Goal: Task Accomplishment & Management: Use online tool/utility

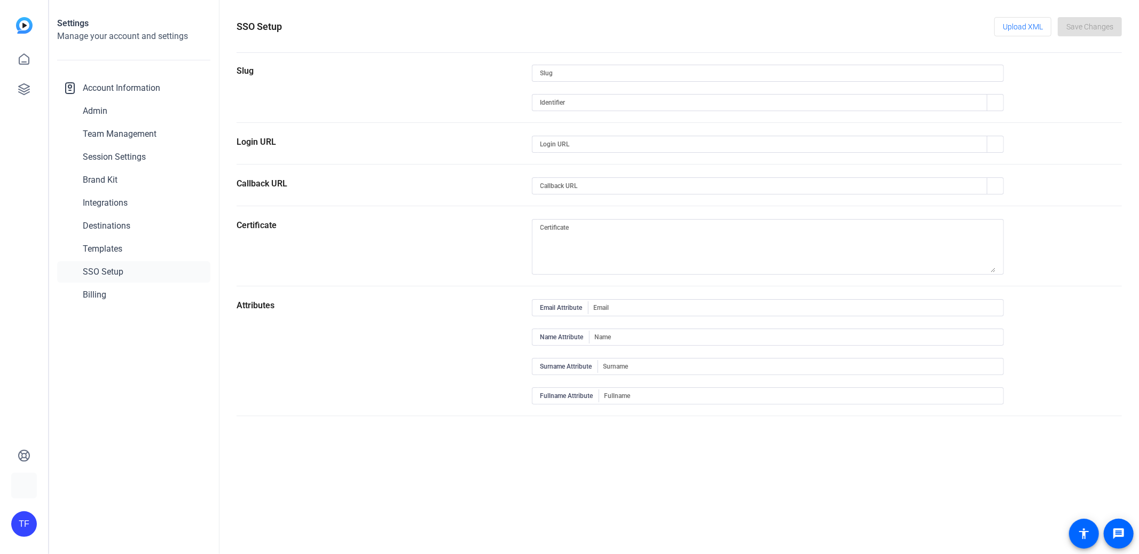
type input "template-test-account"
type input "[URL][DOMAIN_NAME]"
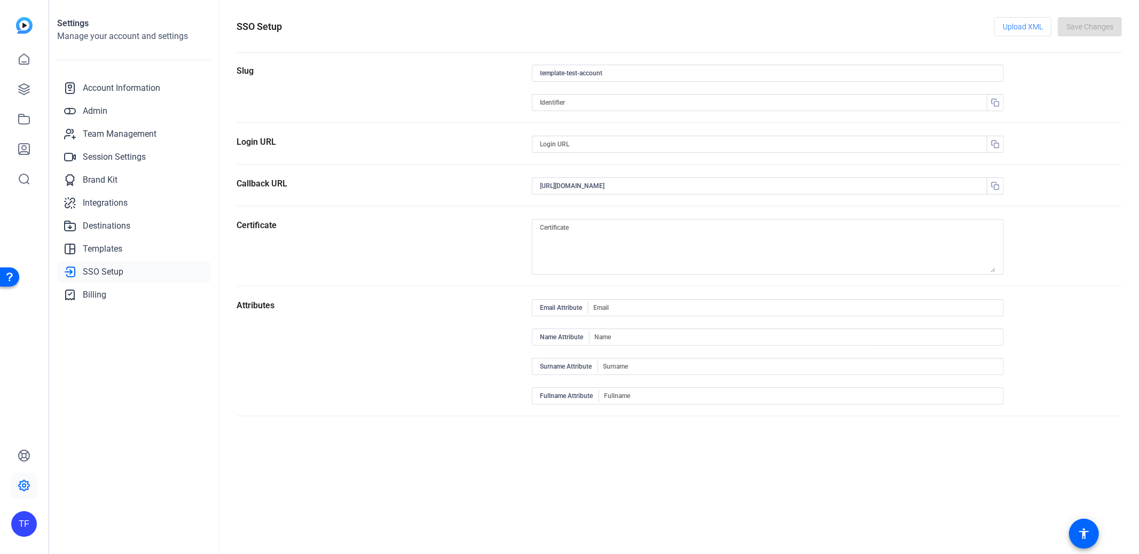
click at [23, 531] on div "TF" at bounding box center [24, 524] width 26 height 26
click at [144, 510] on mat-icon "logout" at bounding box center [141, 508] width 13 height 13
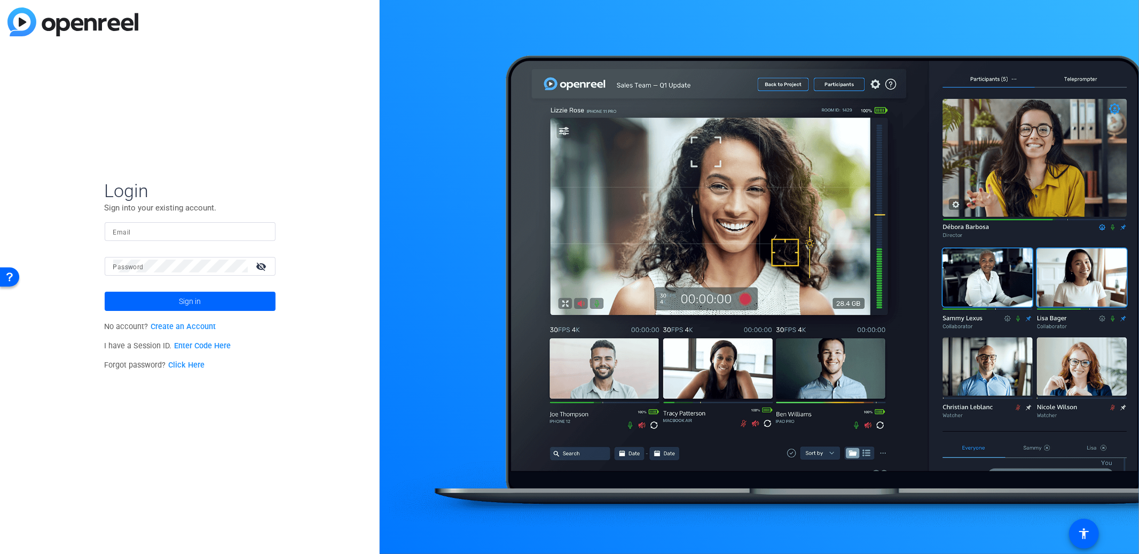
click at [123, 224] on div "Email" at bounding box center [190, 231] width 154 height 19
type input "tfreeman@openreel.com"
click at [239, 295] on span at bounding box center [190, 301] width 171 height 26
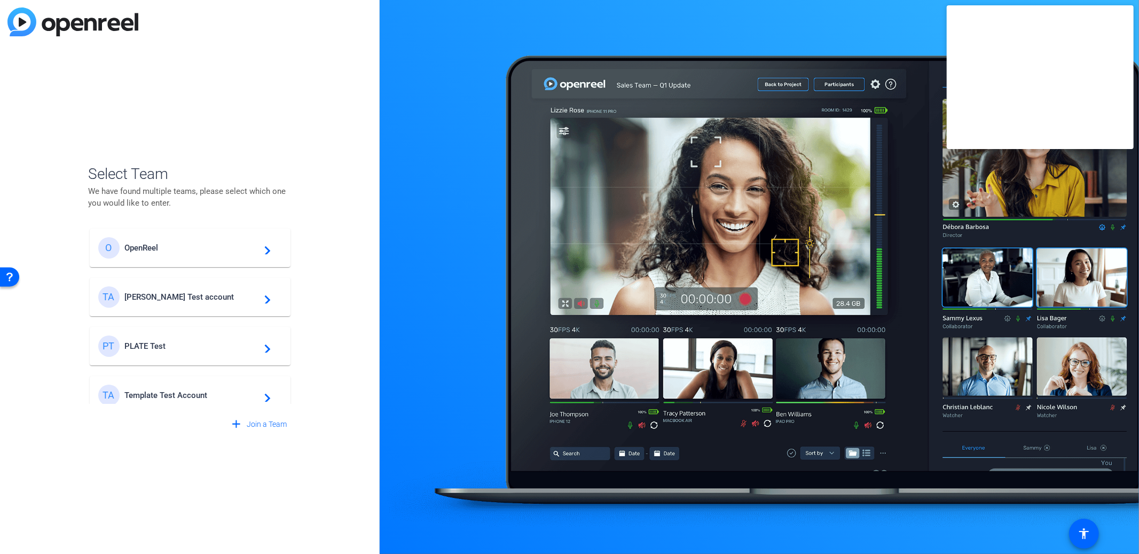
click at [177, 398] on span "Template Test Account" at bounding box center [191, 395] width 133 height 10
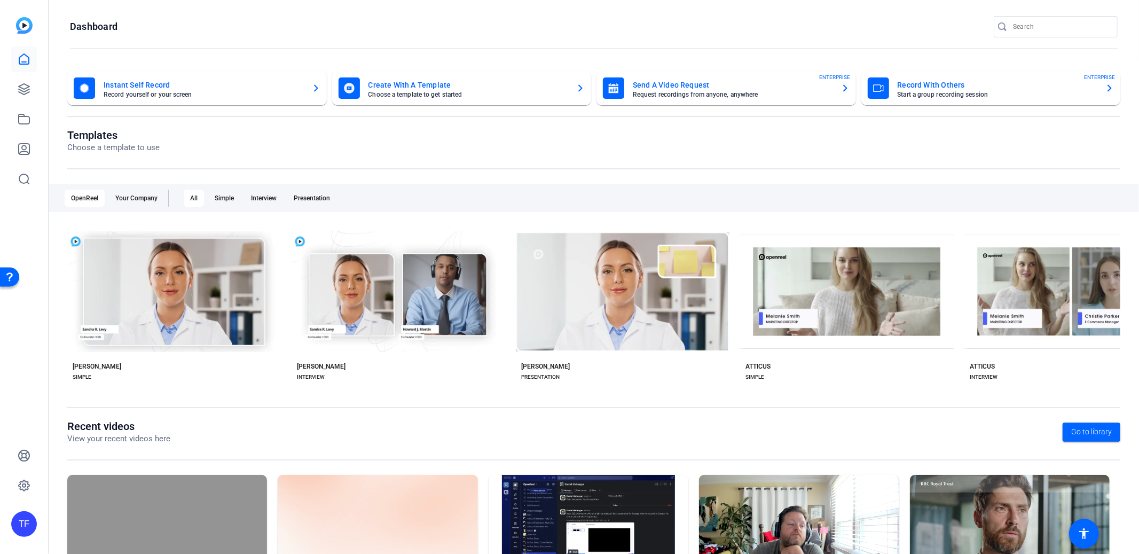
click at [1118, 530] on div "Instant Self Record Record yourself or your screen Create With A Template Choos…" at bounding box center [594, 352] width 1090 height 584
